Goal: Transaction & Acquisition: Purchase product/service

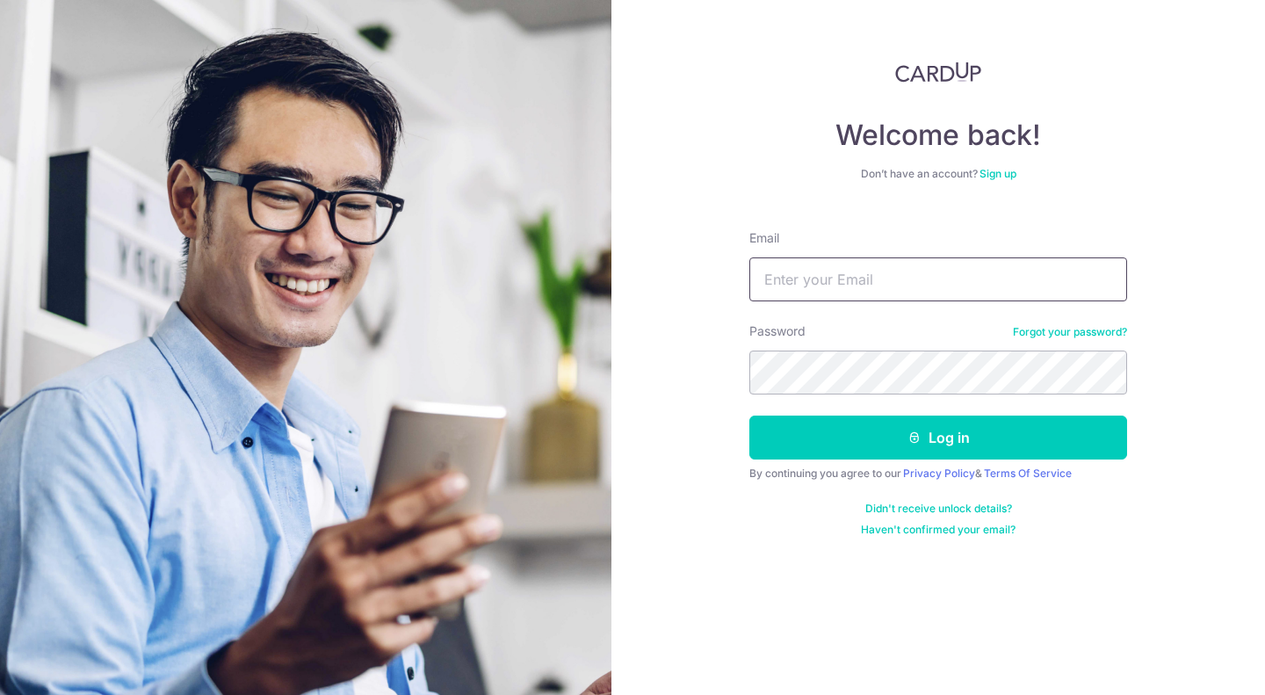
click at [1010, 277] on input "Email" at bounding box center [938, 279] width 378 height 44
type input "twen.ong@gmai.com"
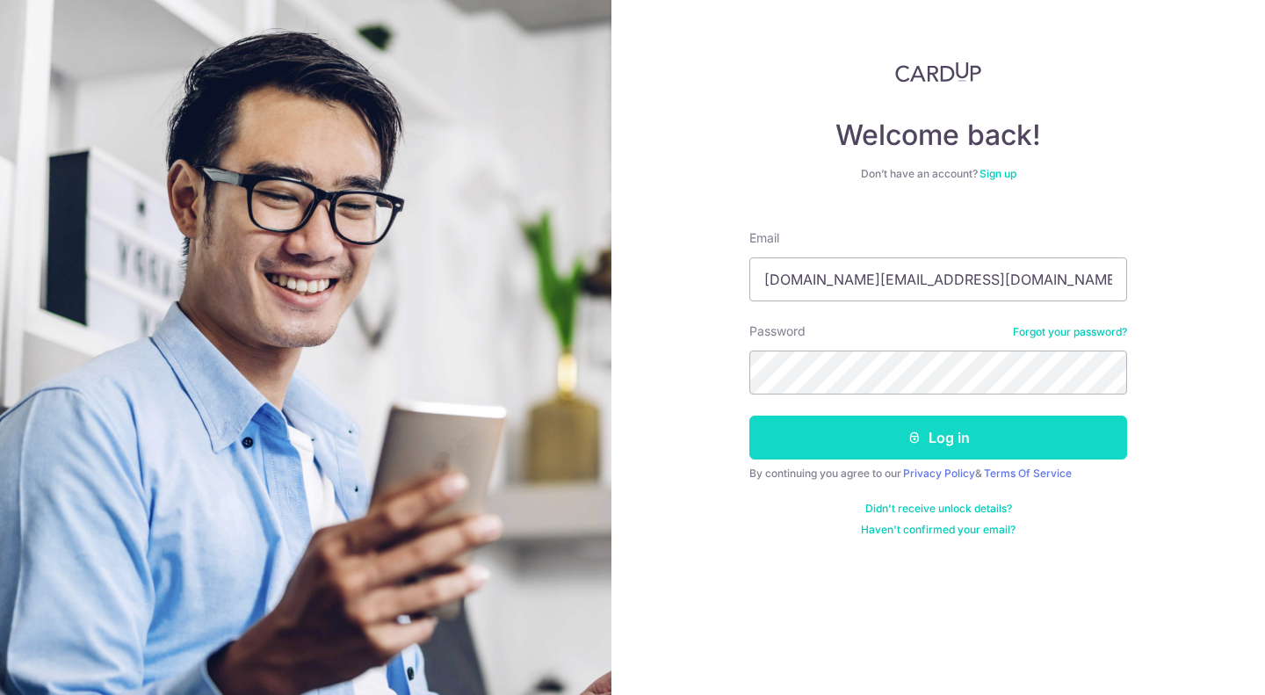
click at [923, 444] on button "Log in" at bounding box center [938, 437] width 378 height 44
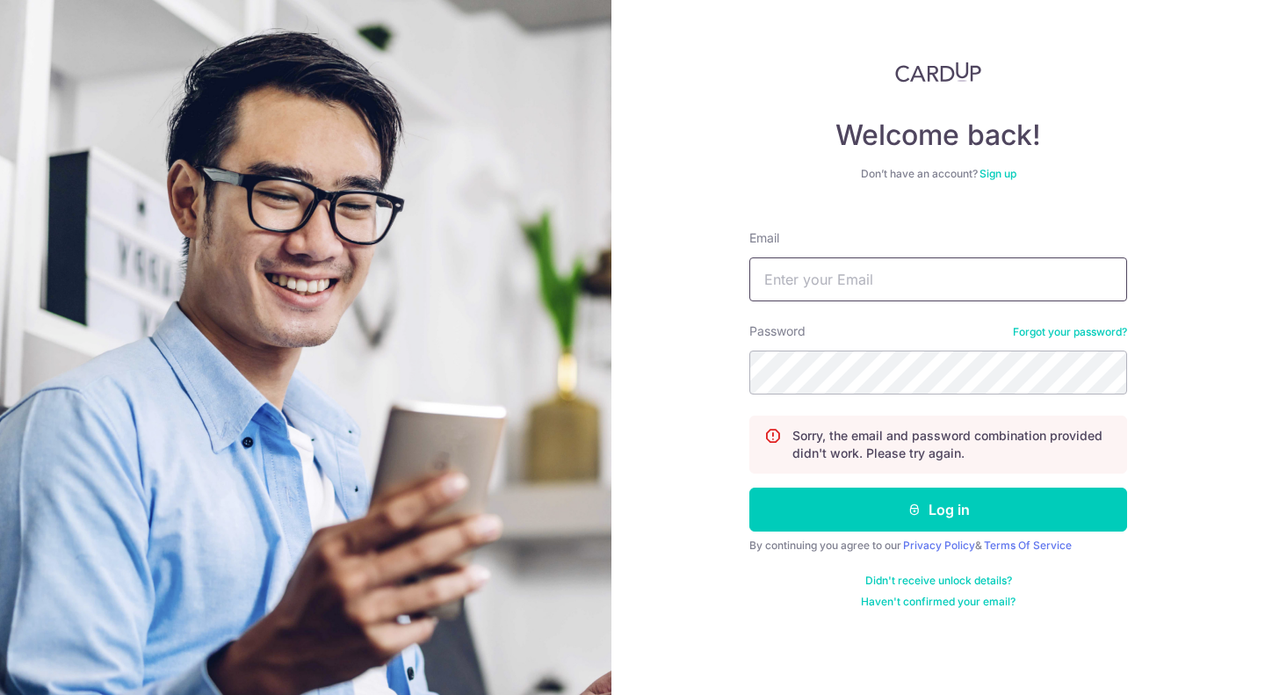
click at [948, 284] on input "Email" at bounding box center [938, 279] width 378 height 44
type input "w"
type input "[DOMAIN_NAME][EMAIL_ADDRESS][DOMAIN_NAME]"
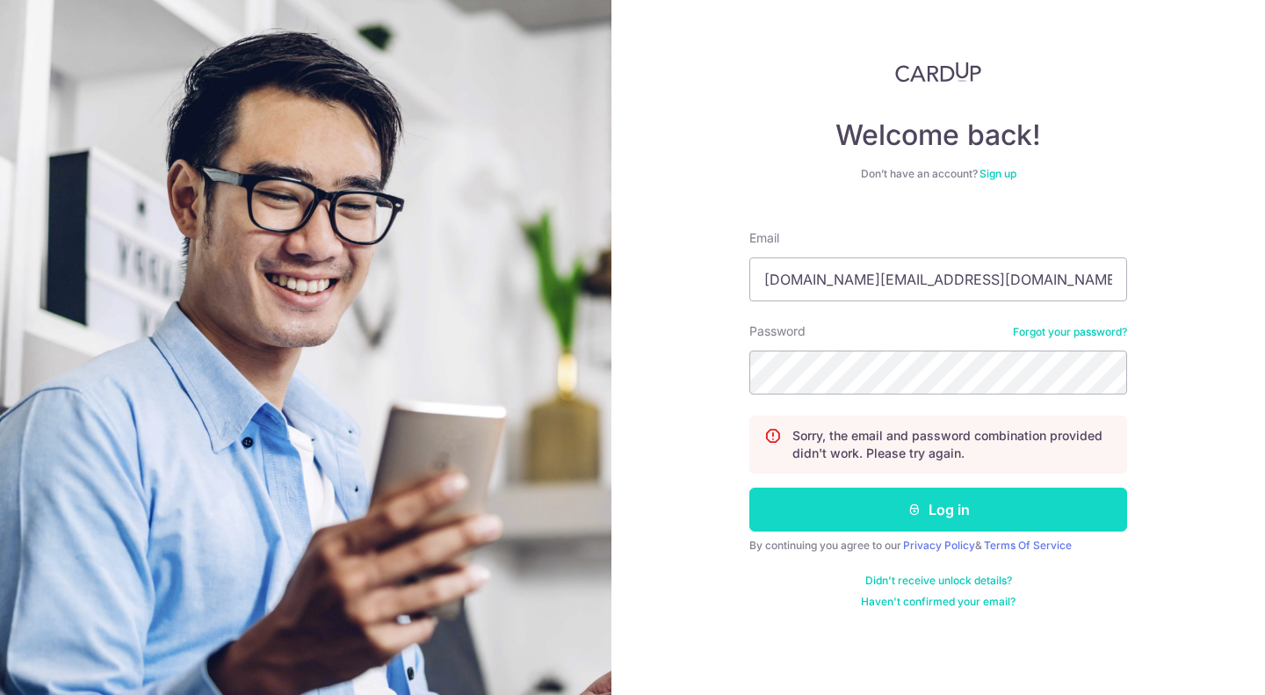
click at [949, 510] on button "Log in" at bounding box center [938, 509] width 378 height 44
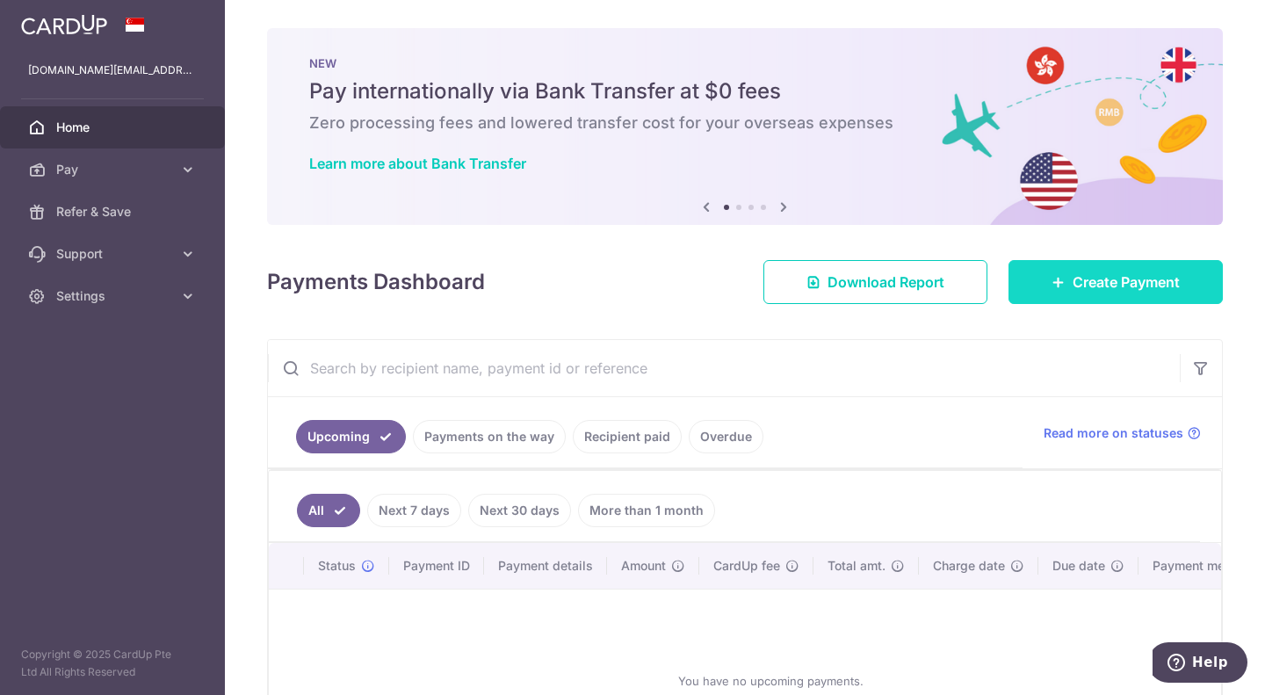
click at [1056, 283] on link "Create Payment" at bounding box center [1115, 282] width 214 height 44
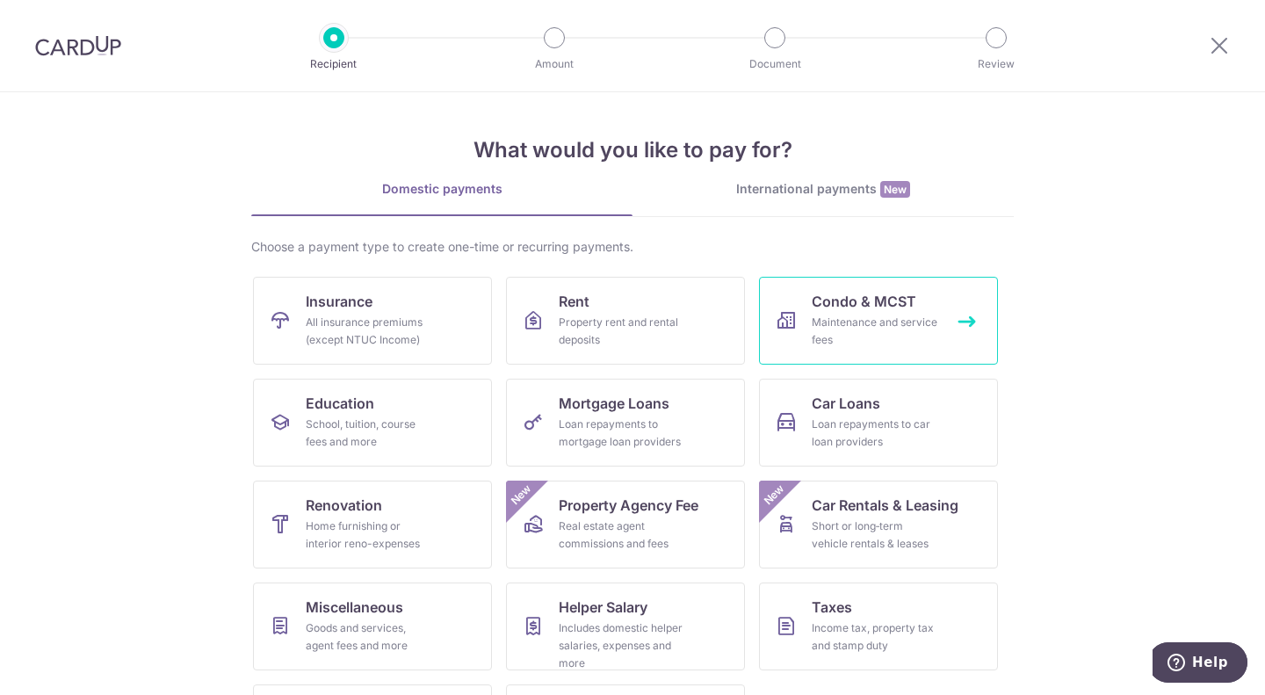
click at [900, 314] on div "Maintenance and service fees" at bounding box center [875, 331] width 126 height 35
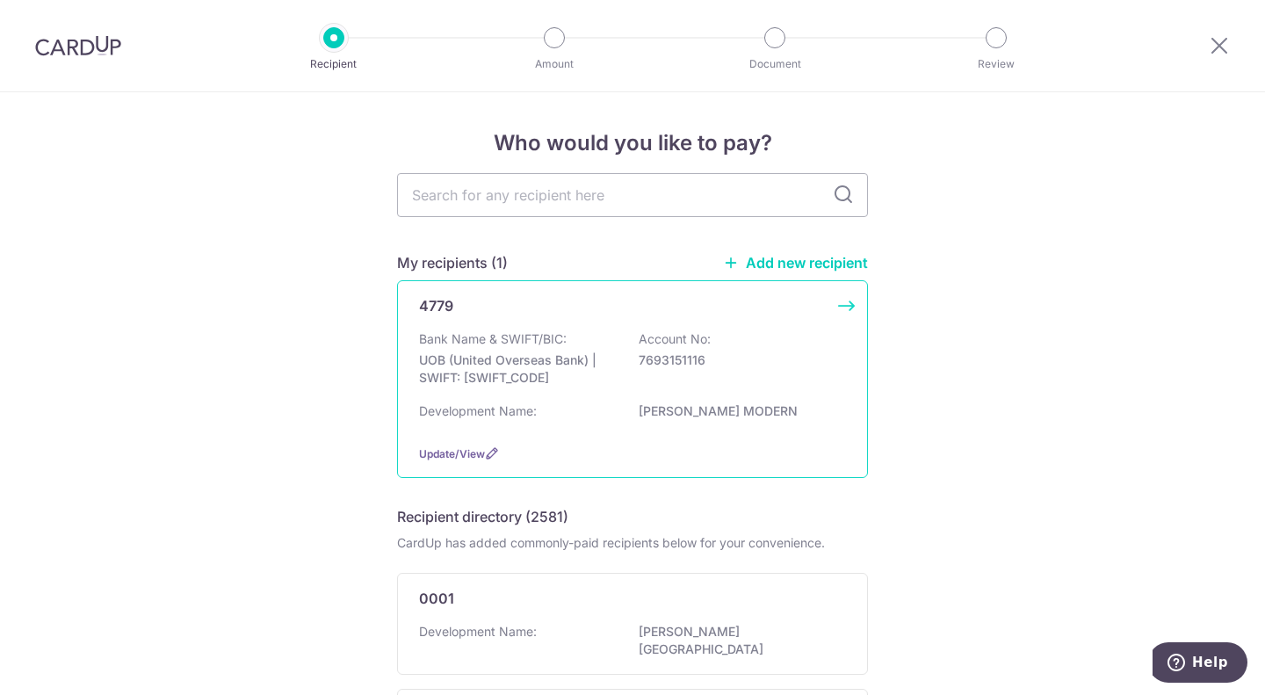
click at [828, 316] on div "4779 Bank Name & SWIFT/BIC: UOB (United Overseas Bank) | SWIFT: UOVBSGSGXXX Acc…" at bounding box center [632, 379] width 471 height 198
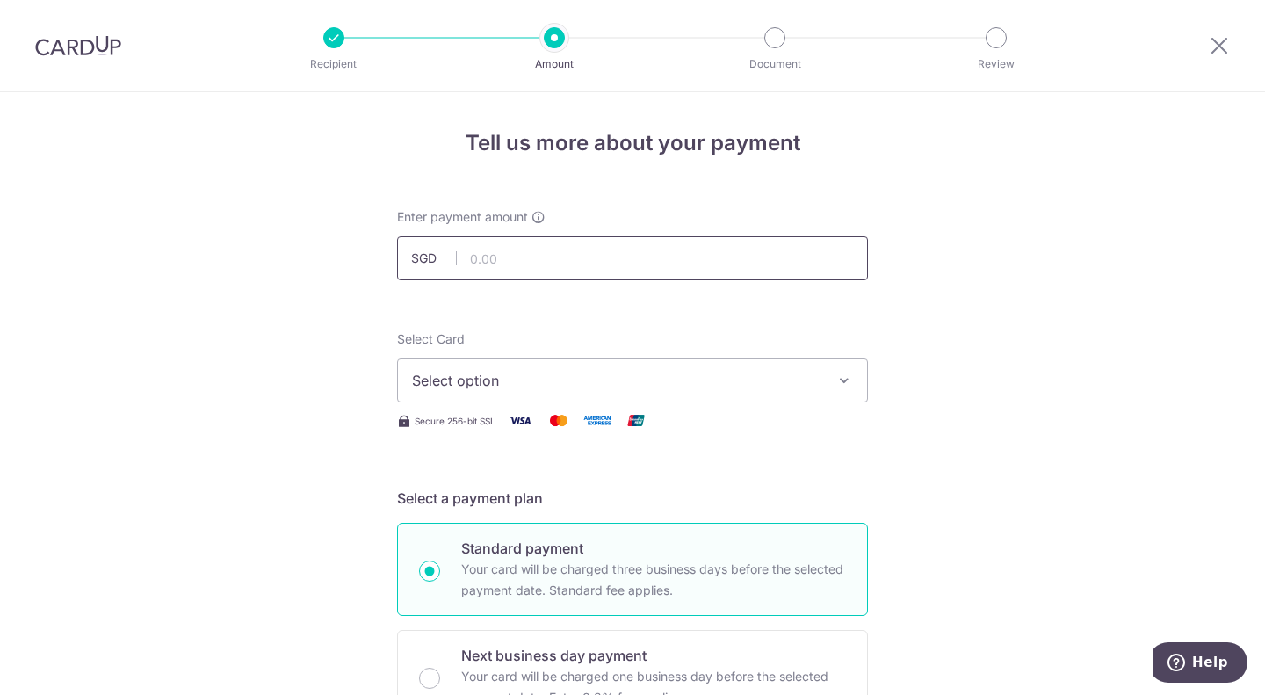
click at [737, 262] on input "text" at bounding box center [632, 258] width 471 height 44
type input "1,716.75"
click at [786, 372] on span "Select option" at bounding box center [616, 380] width 409 height 21
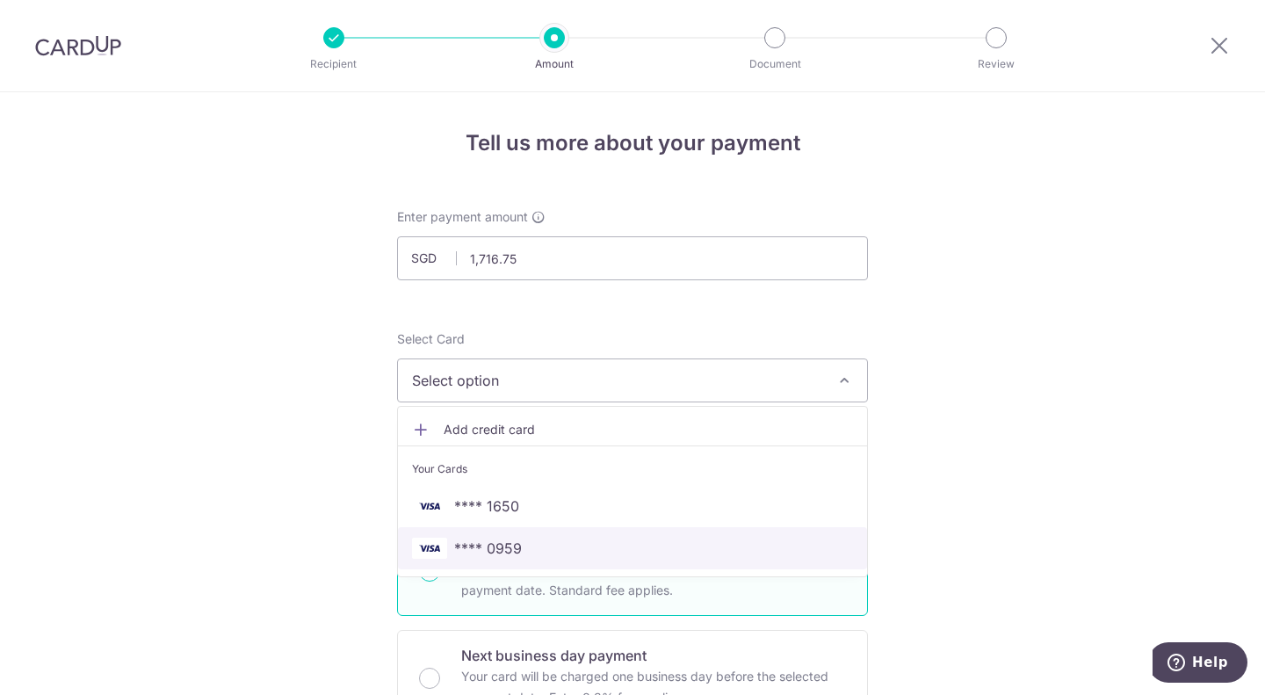
click at [690, 546] on span "**** 0959" at bounding box center [632, 548] width 441 height 21
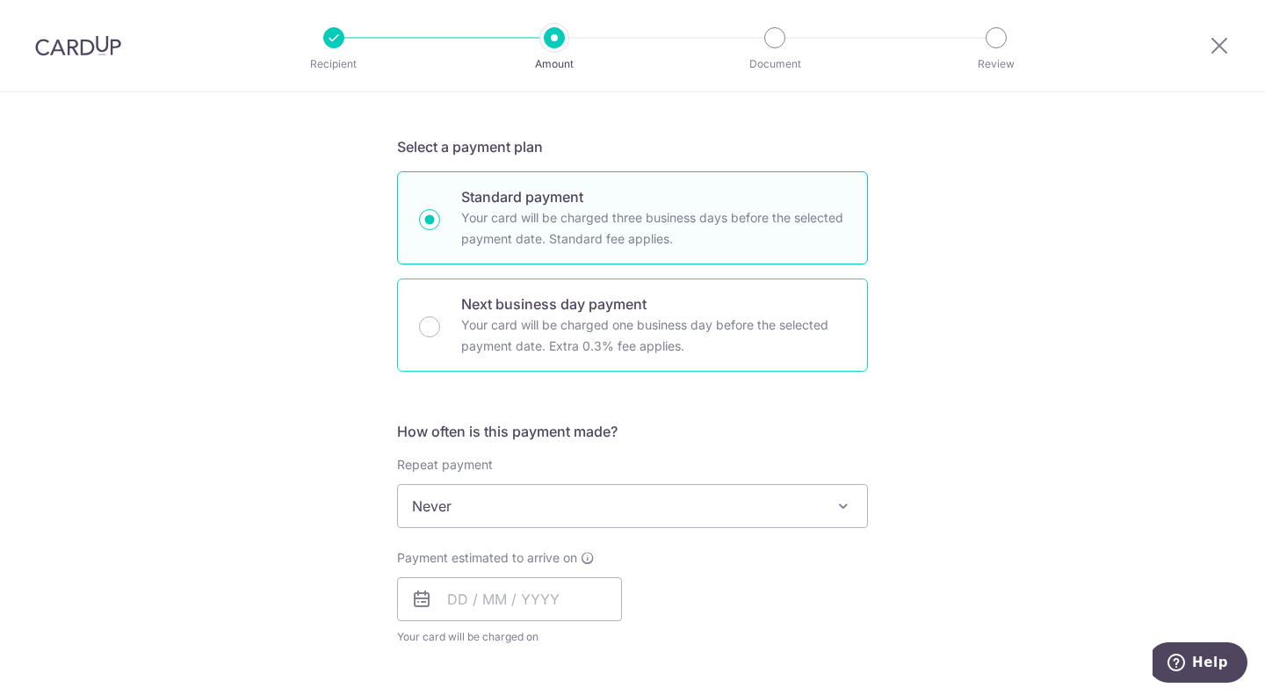
scroll to position [527, 0]
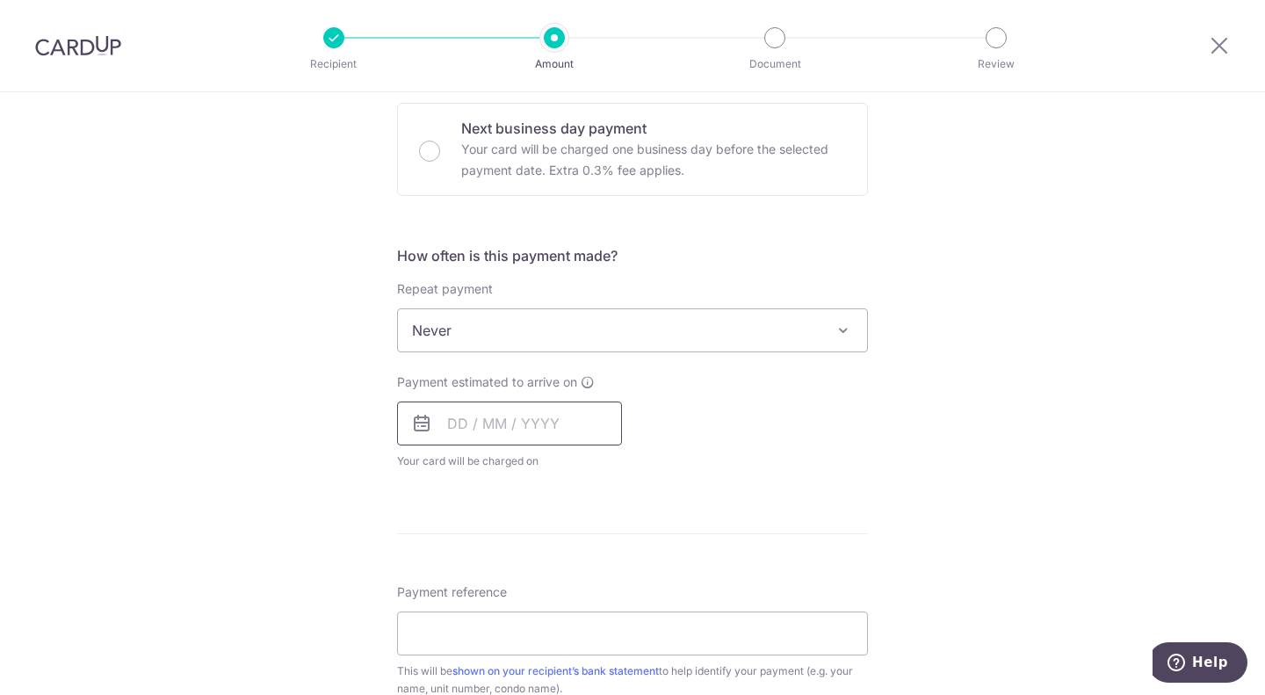
click at [448, 415] on input "text" at bounding box center [509, 423] width 225 height 44
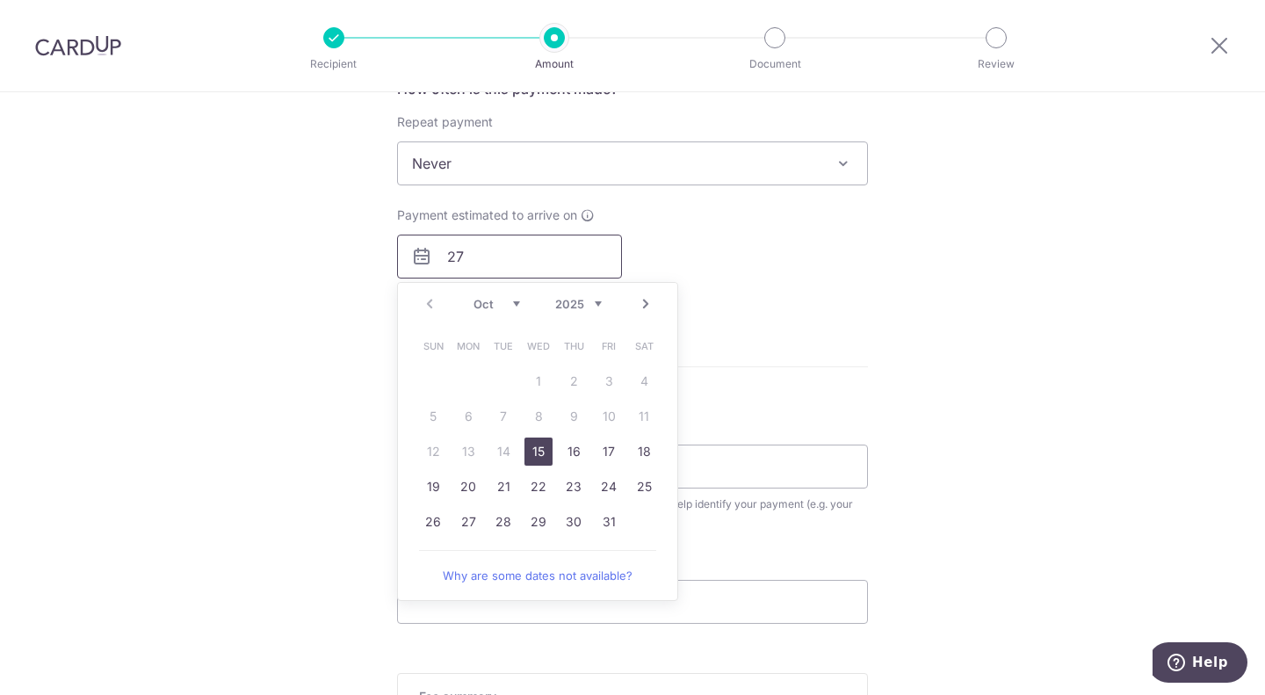
scroll to position [703, 0]
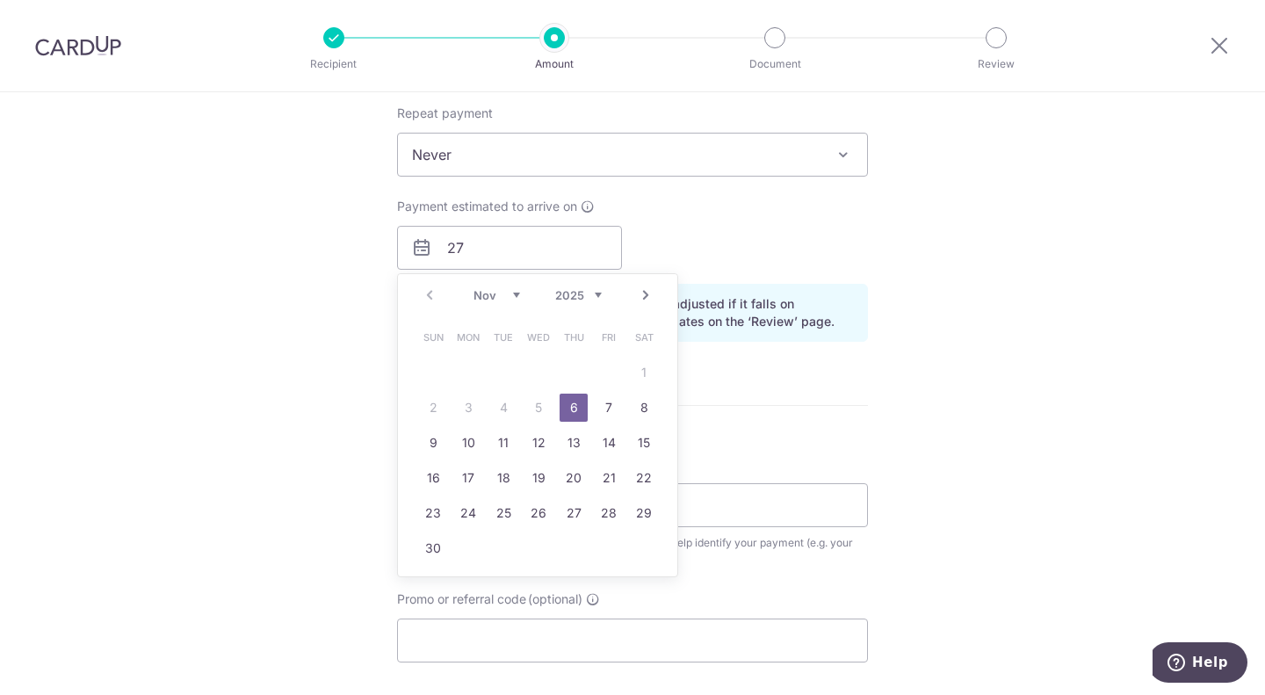
click at [923, 406] on div "Tell us more about your payment Enter payment amount SGD 1,716.75 1716.75 Selec…" at bounding box center [632, 208] width 1265 height 1636
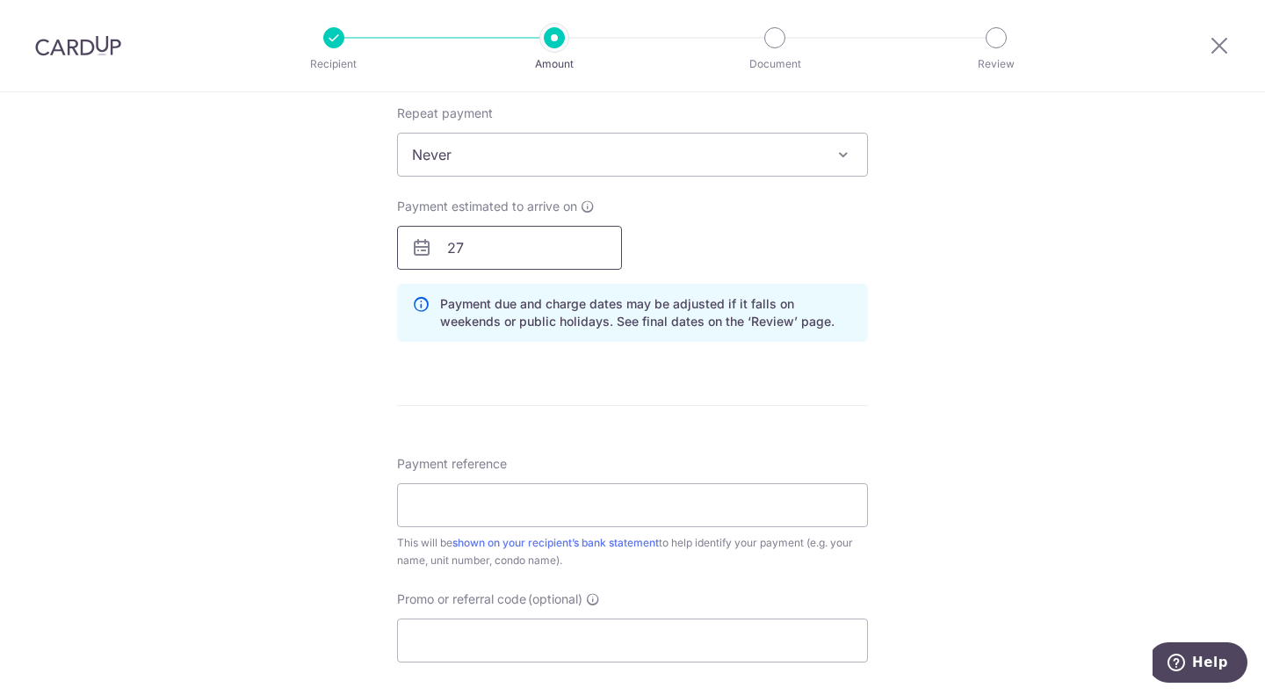
click at [525, 253] on input "27" at bounding box center [509, 248] width 225 height 44
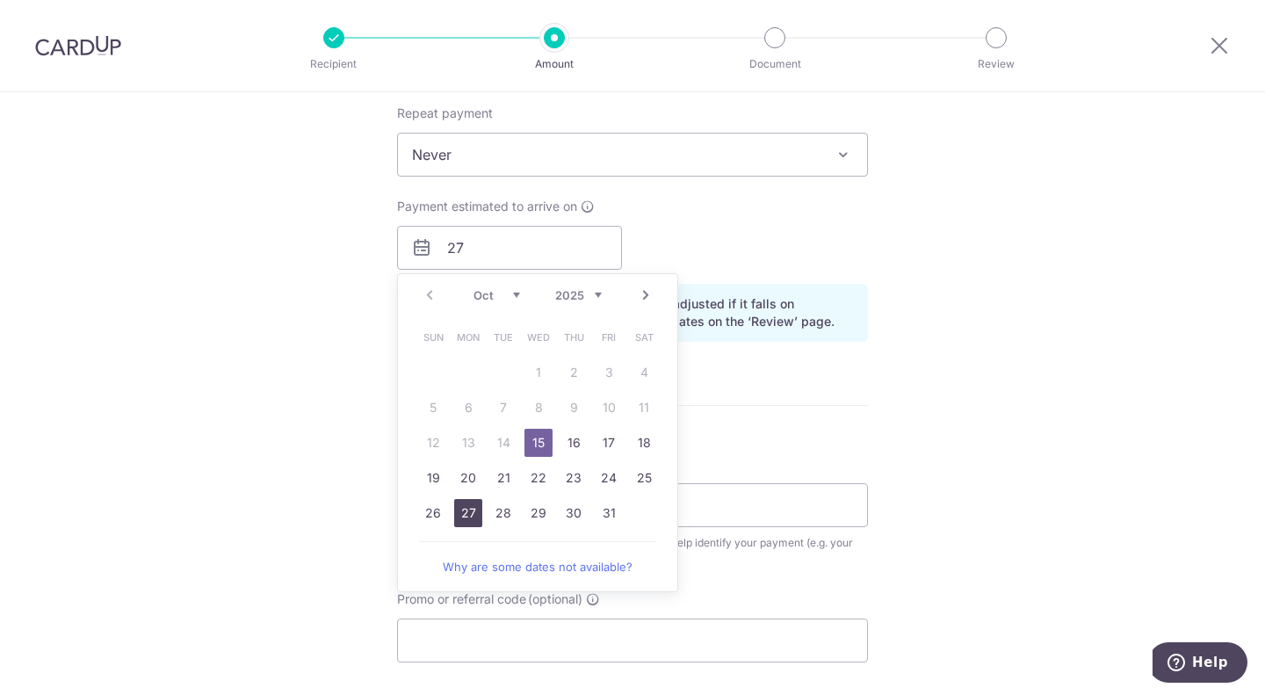
click at [463, 513] on link "27" at bounding box center [468, 513] width 28 height 28
type input "27/10/2025"
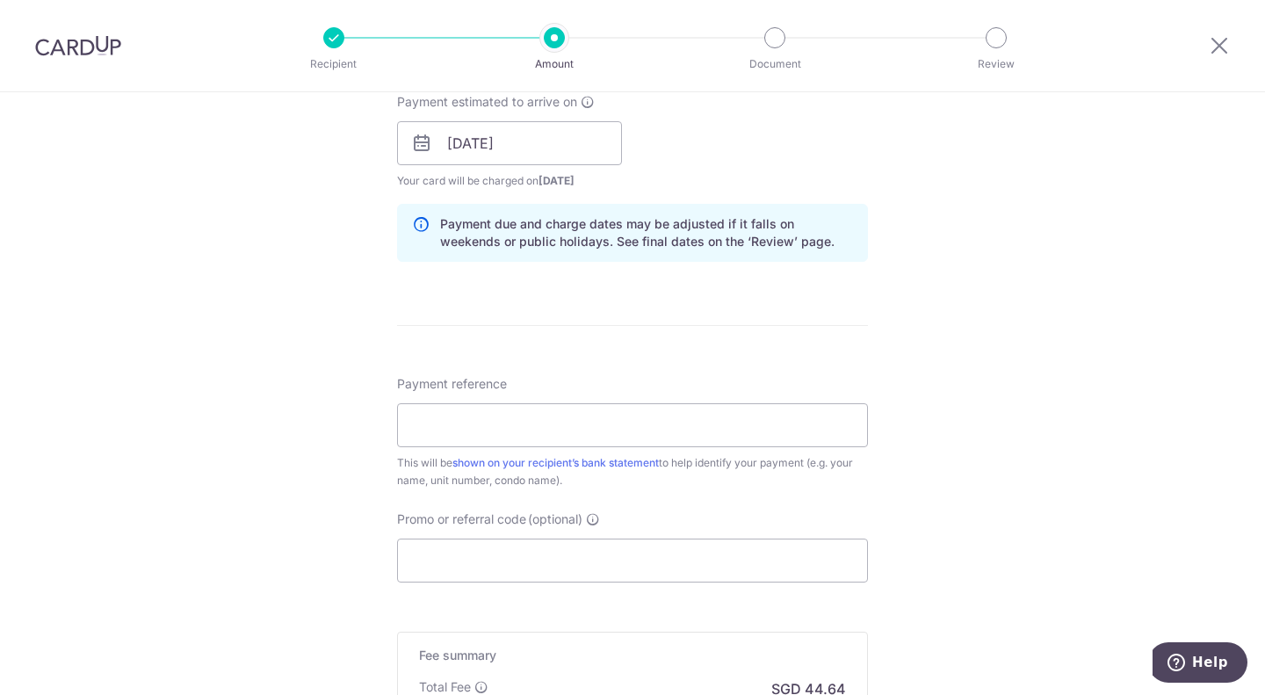
scroll to position [878, 0]
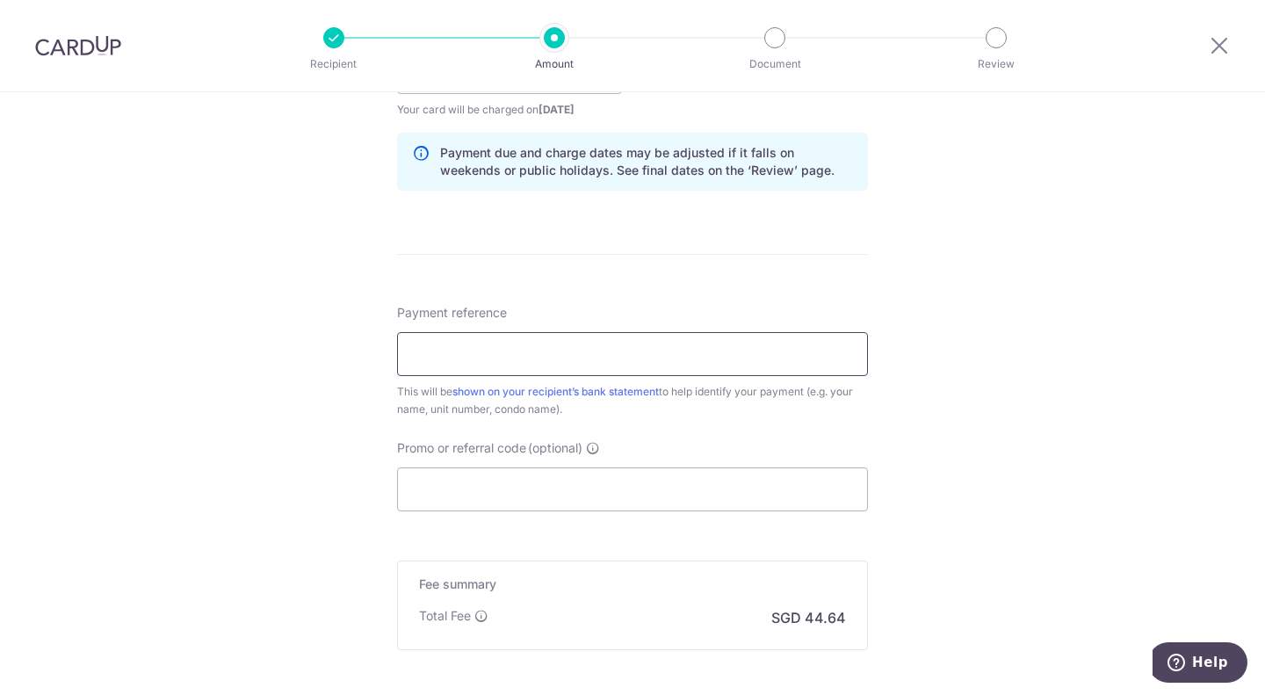
click at [747, 367] on input "Payment reference" at bounding box center [632, 354] width 471 height 44
type input "MM1806"
click at [764, 506] on input "Promo or referral code (optional)" at bounding box center [632, 489] width 471 height 44
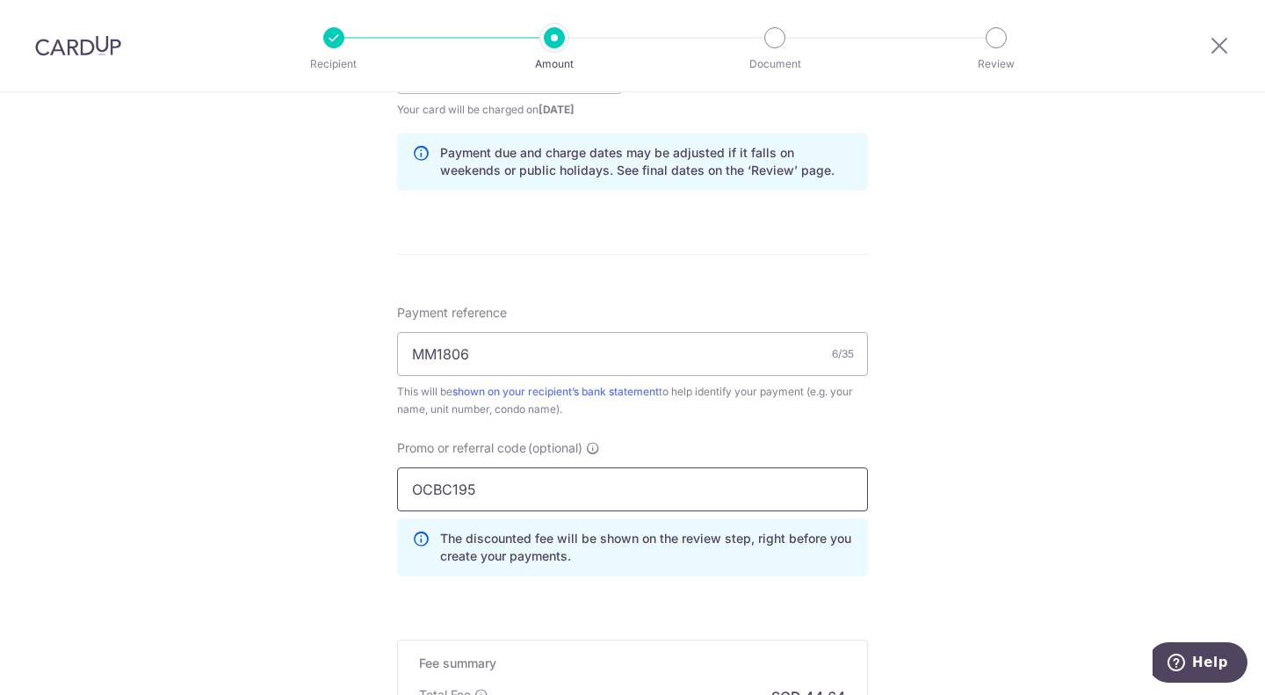
type input "OCBC195"
click at [987, 450] on div "Tell us more about your payment Enter payment amount SGD 1,716.75 1716.75 Selec…" at bounding box center [632, 84] width 1265 height 1740
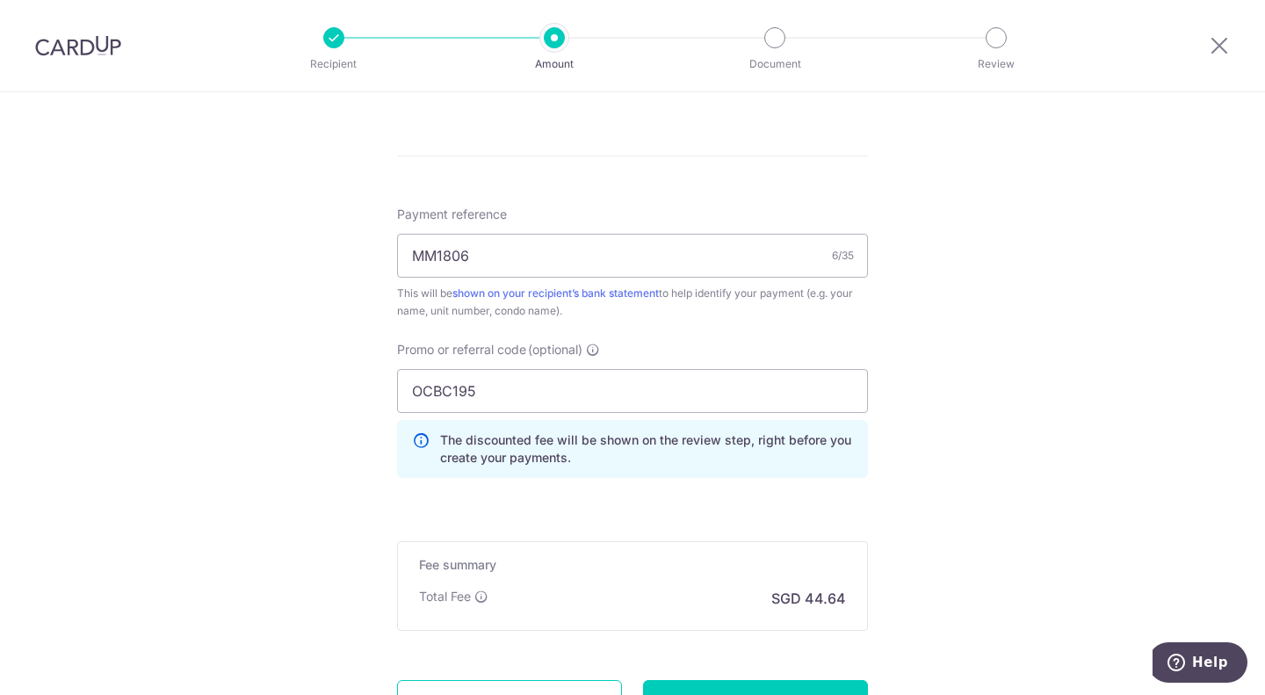
scroll to position [1054, 0]
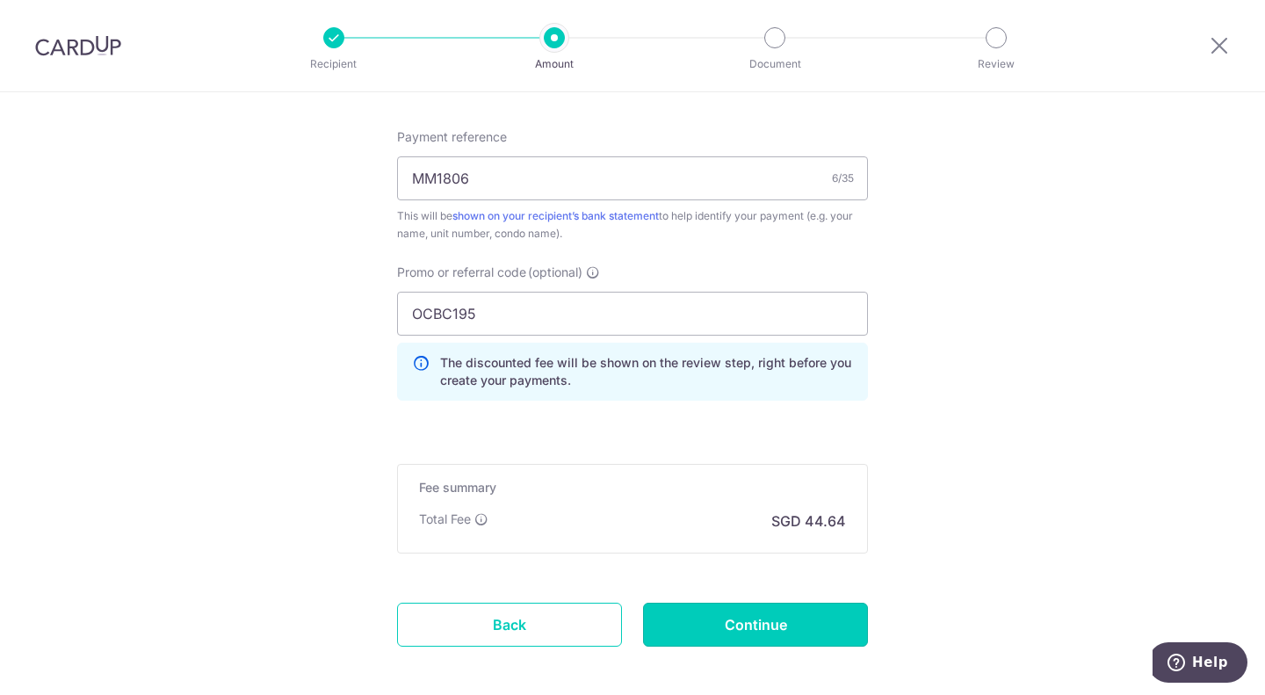
click at [755, 618] on input "Continue" at bounding box center [755, 625] width 225 height 44
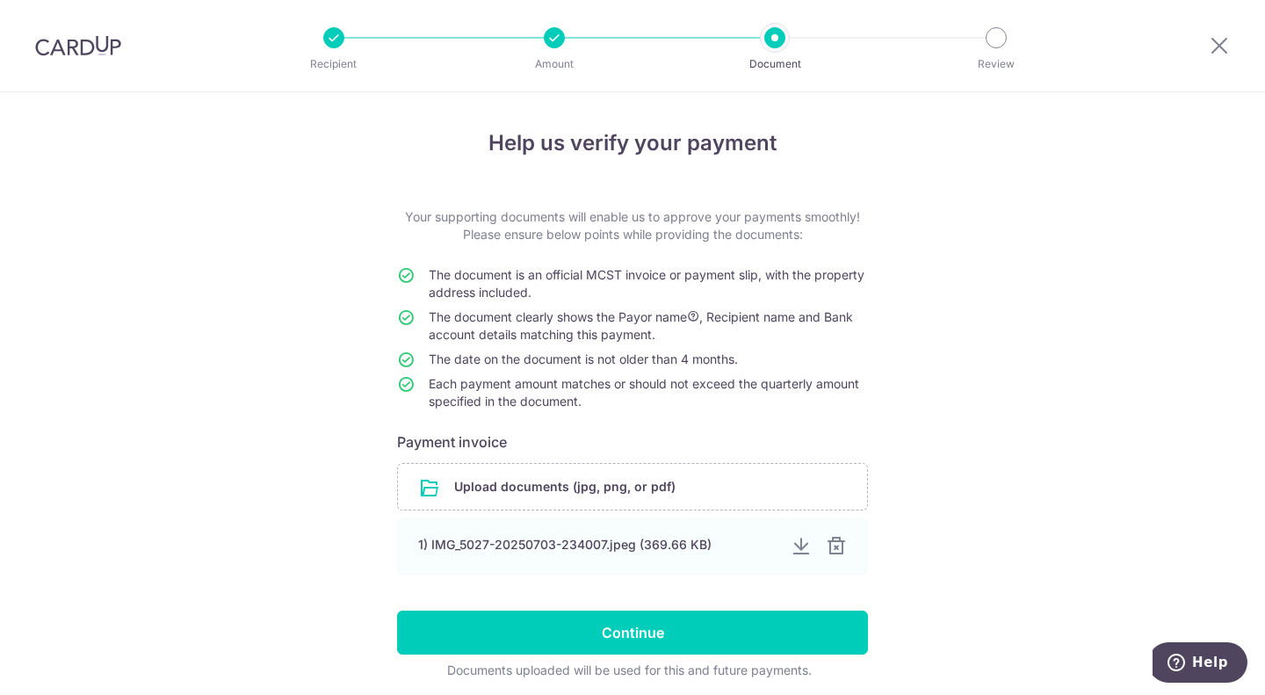
scroll to position [67, 0]
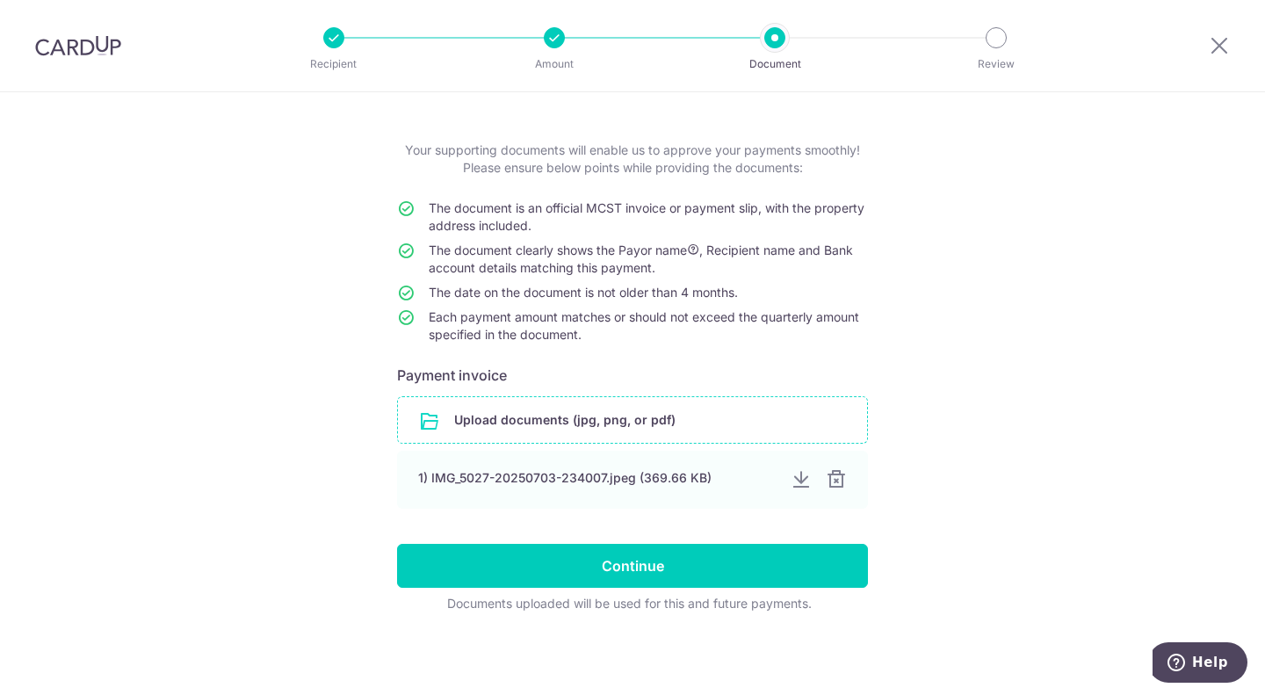
click at [477, 418] on input "file" at bounding box center [632, 420] width 469 height 46
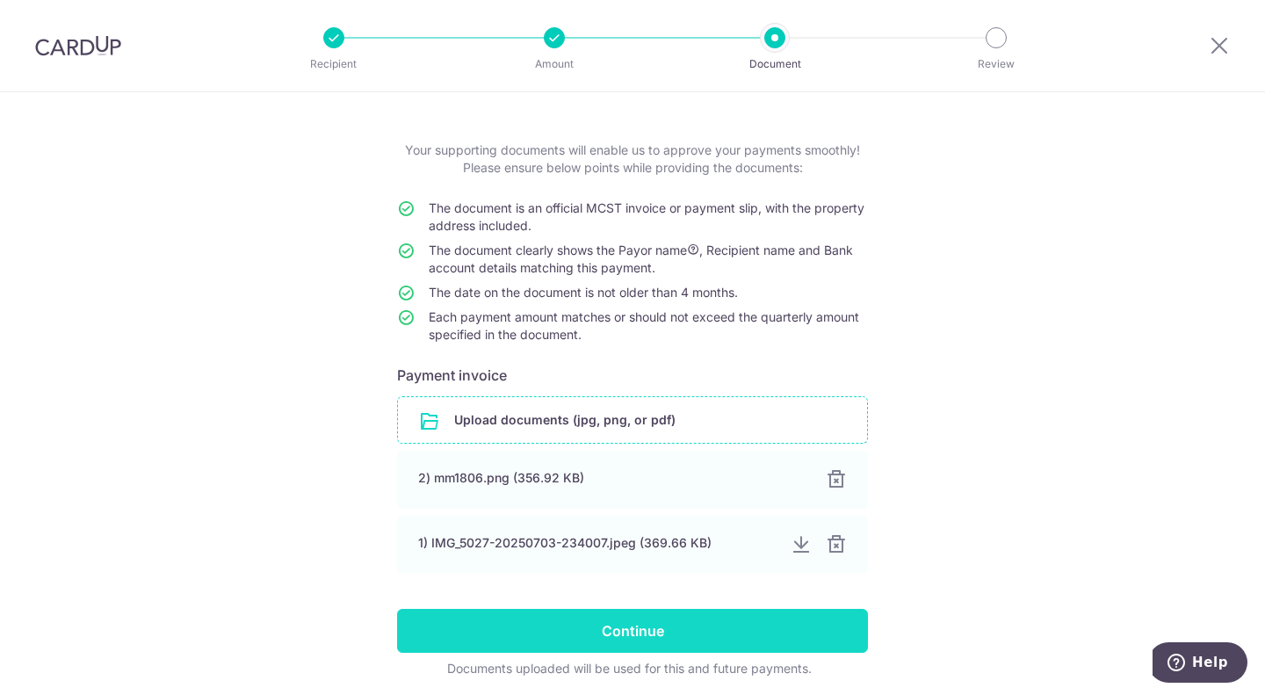
click at [578, 635] on input "Continue" at bounding box center [632, 631] width 471 height 44
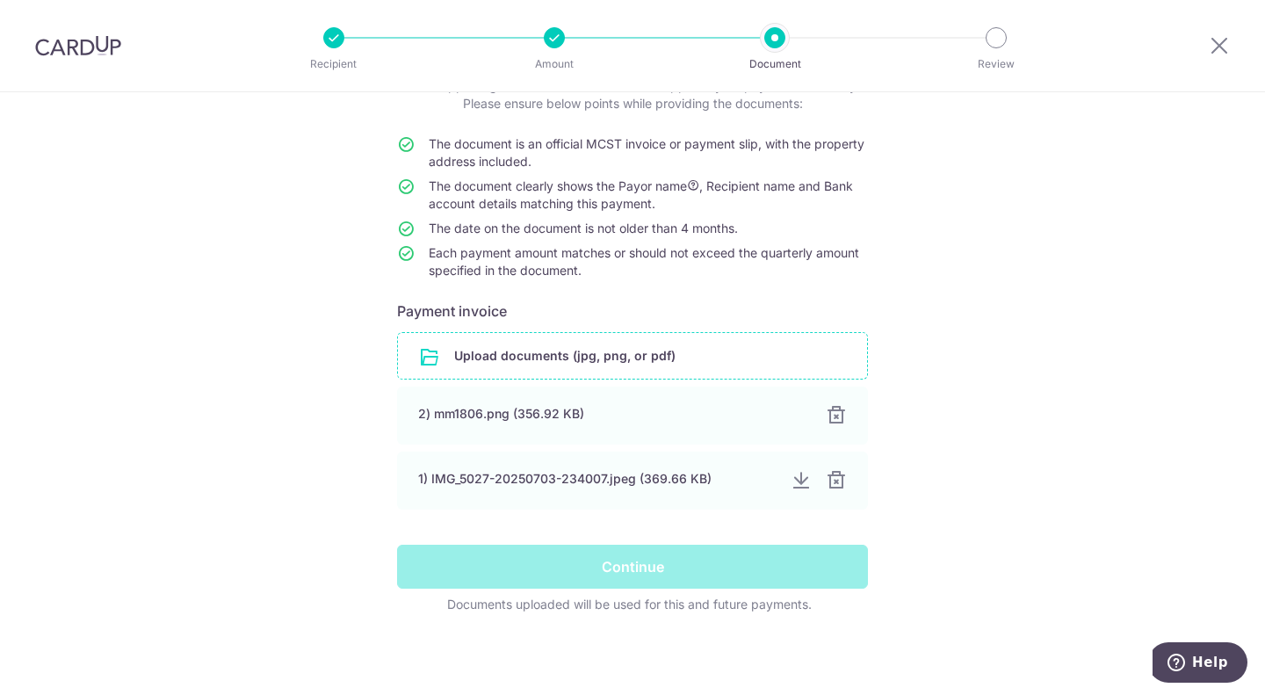
scroll to position [132, 0]
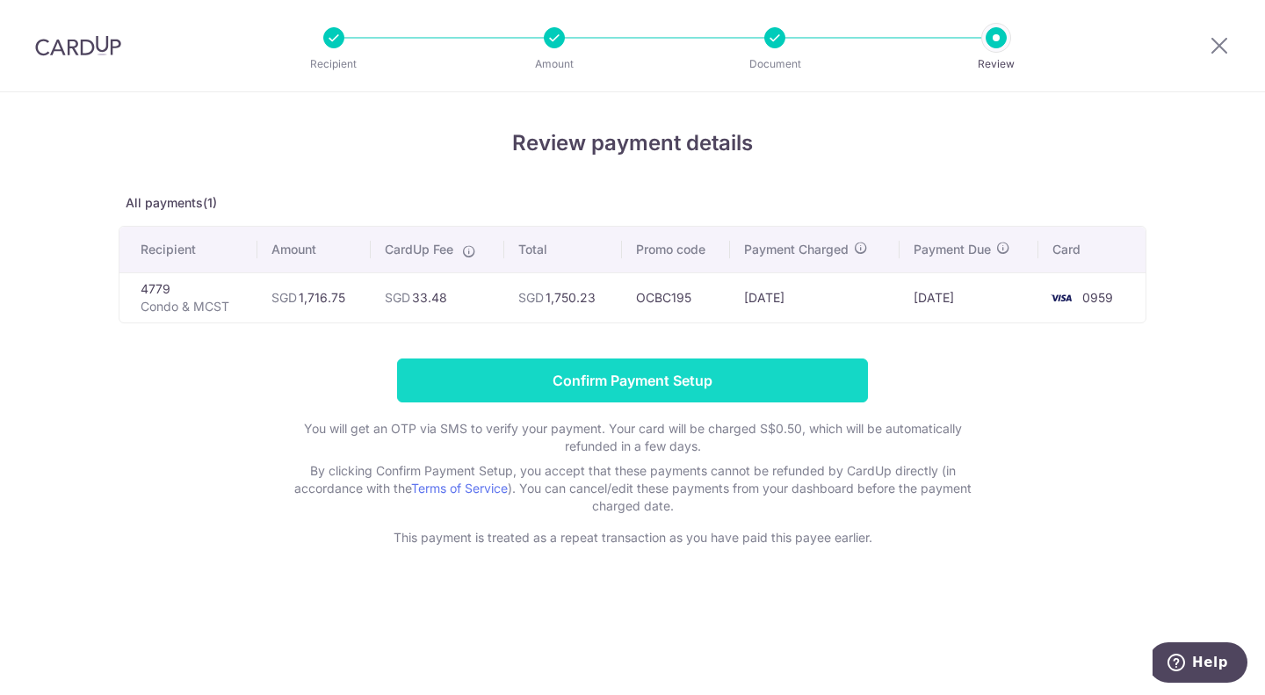
click at [580, 379] on input "Confirm Payment Setup" at bounding box center [632, 380] width 471 height 44
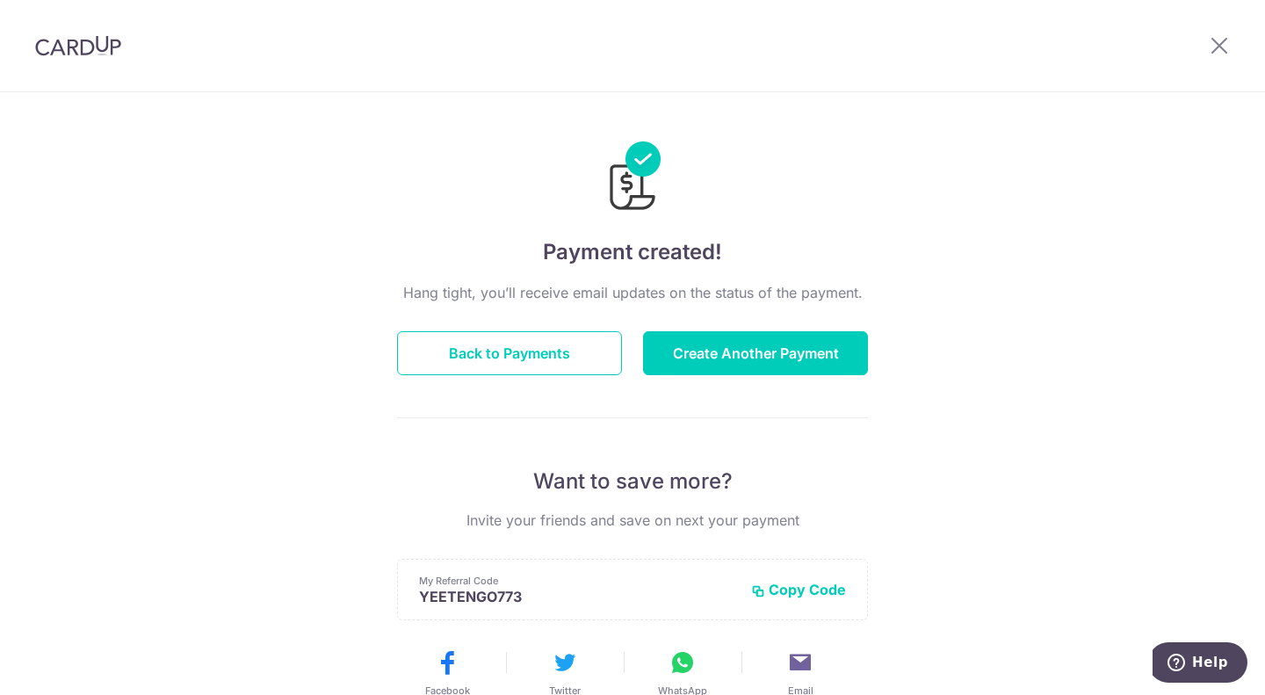
scroll to position [336, 0]
